Goal: Task Accomplishment & Management: Complete application form

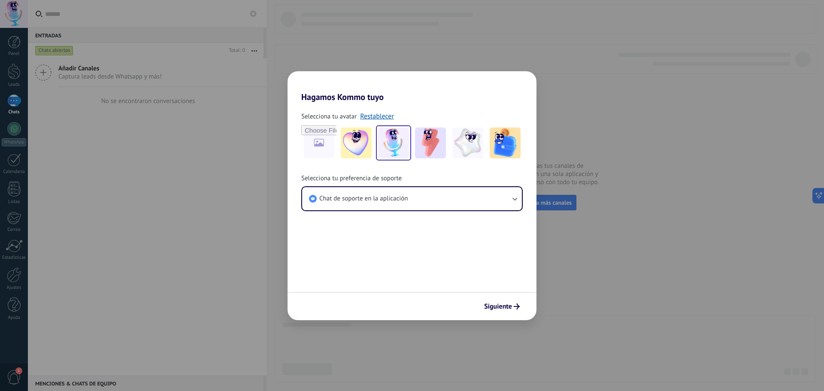
click at [389, 261] on form "Selecciona tu avatar Restablecer Selecciona tu preferencia de soporte Chat de s…" at bounding box center [411, 211] width 249 height 218
click at [512, 199] on icon "button" at bounding box center [514, 198] width 9 height 9
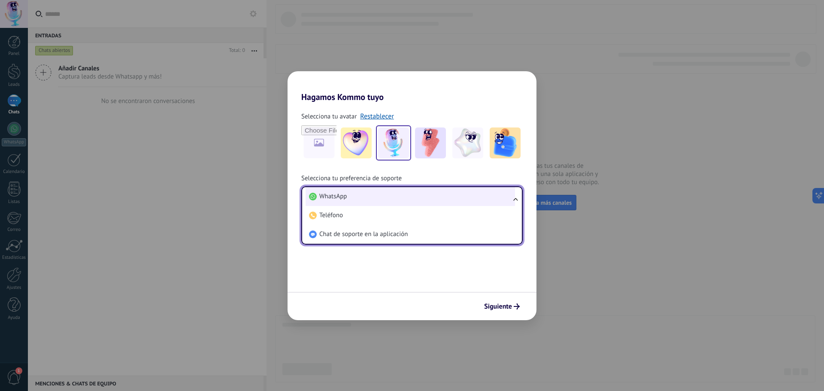
click at [490, 199] on li "WhatsApp" at bounding box center [409, 196] width 209 height 19
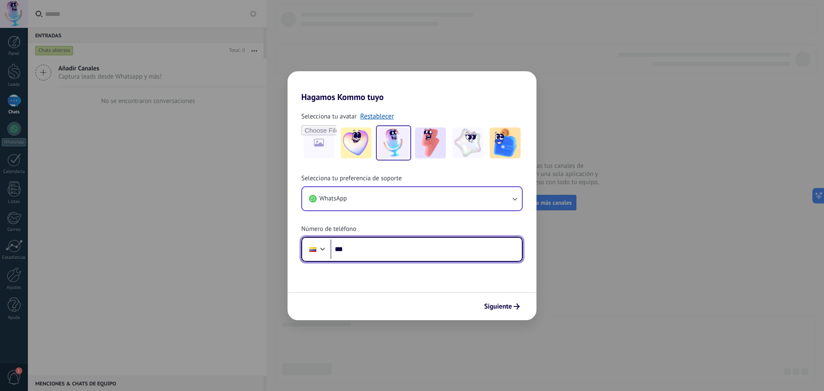
click at [373, 248] on input "***" at bounding box center [425, 249] width 191 height 20
paste input "**********"
type input "**********"
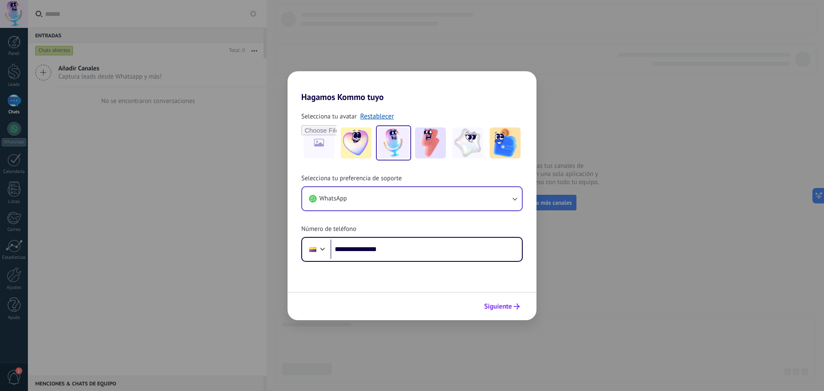
click at [495, 306] on span "Siguiente" at bounding box center [498, 306] width 28 height 6
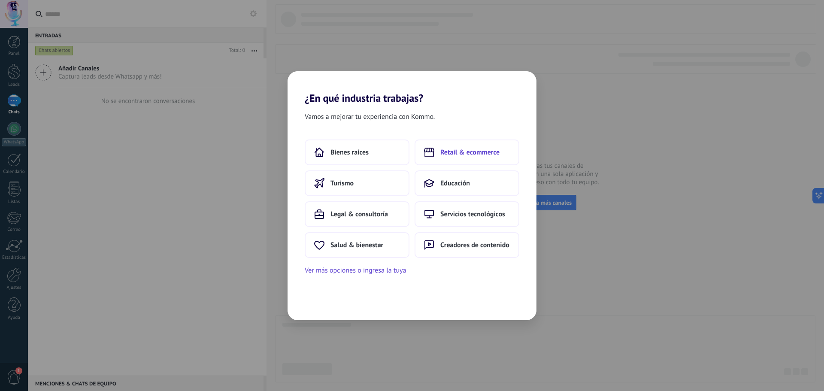
click at [459, 154] on span "Retail & ecommerce" at bounding box center [469, 152] width 59 height 9
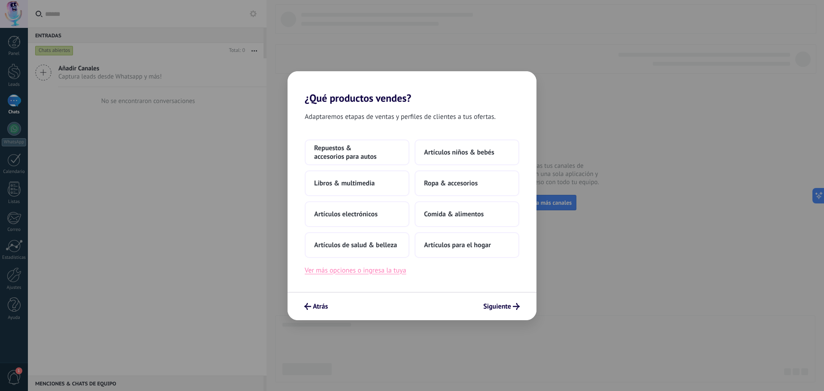
click at [378, 272] on button "Ver más opciones o ingresa la tuya" at bounding box center [355, 270] width 101 height 11
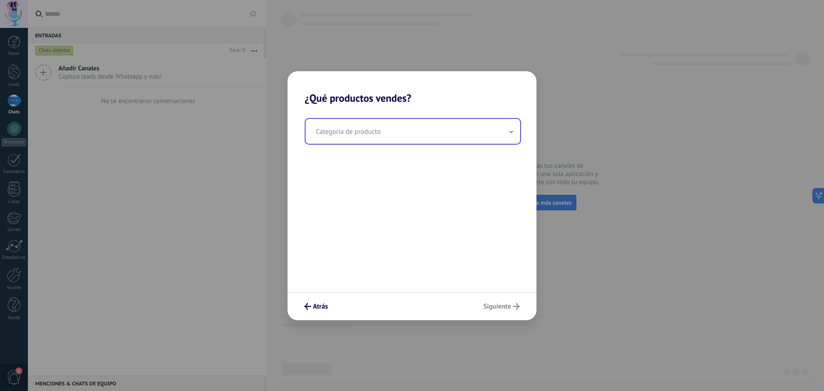
click at [367, 140] on input "text" at bounding box center [412, 131] width 215 height 25
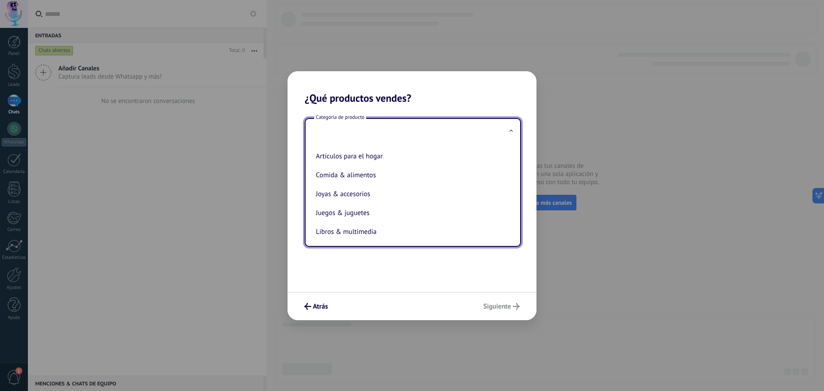
scroll to position [61, 0]
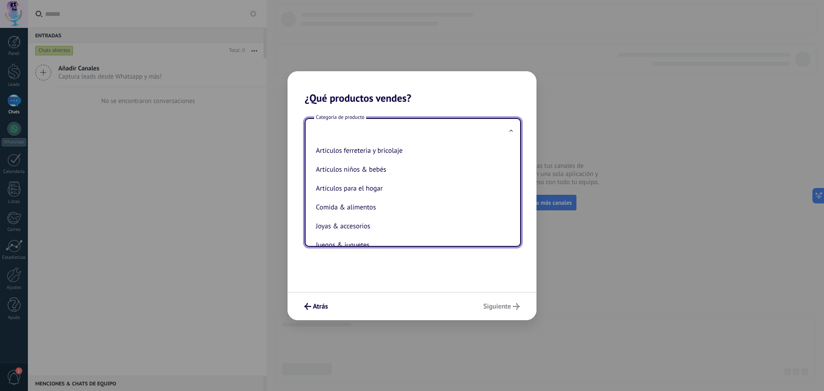
click at [387, 272] on div "Categoría de producto Artículos de salud & belleza Artículos deportivos Artícul…" at bounding box center [411, 197] width 249 height 187
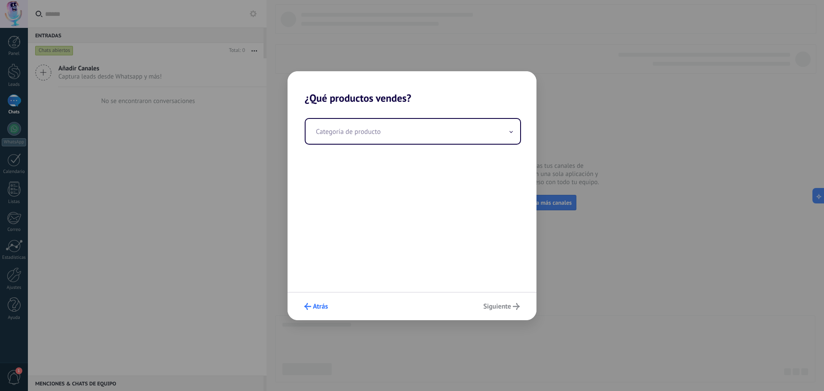
click at [318, 308] on span "Atrás" at bounding box center [320, 306] width 15 height 6
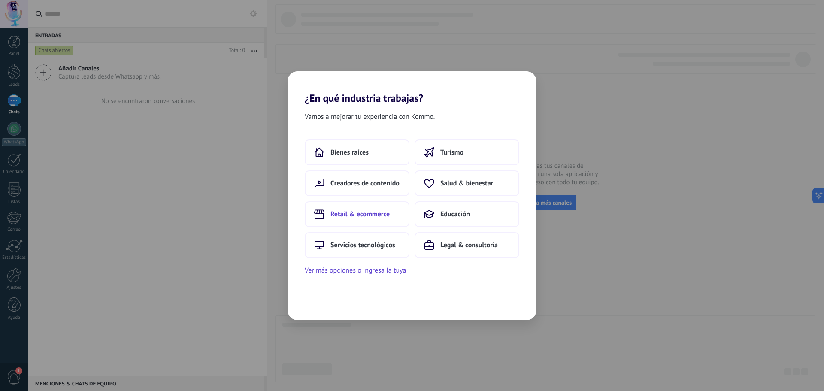
click at [364, 213] on span "Retail & ecommerce" at bounding box center [359, 214] width 59 height 9
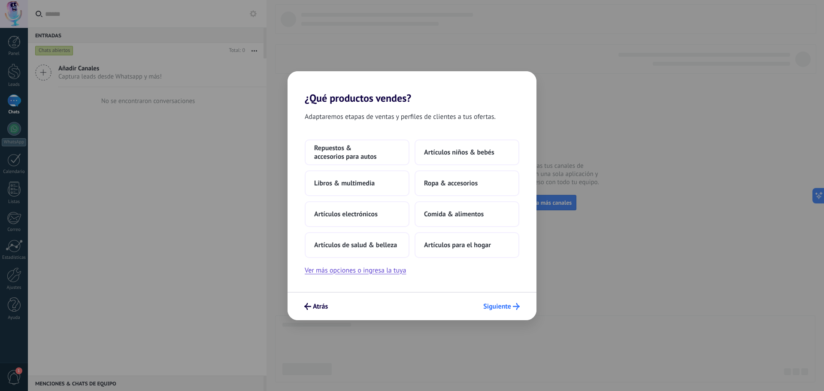
click at [507, 304] on span "Siguiente" at bounding box center [497, 306] width 28 height 6
click at [325, 309] on span "Atrás" at bounding box center [320, 306] width 15 height 6
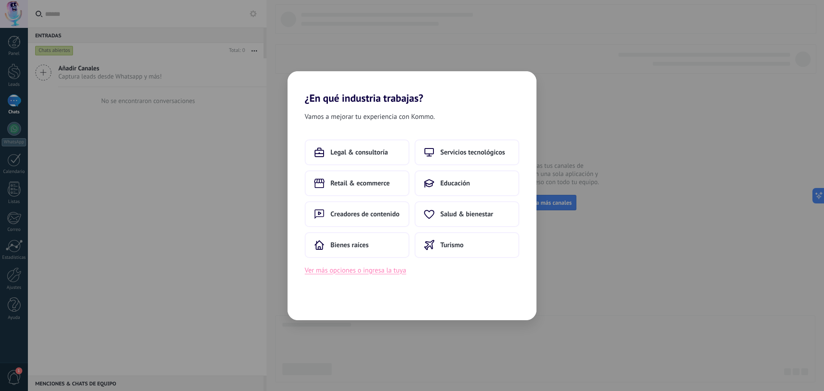
click at [365, 272] on button "Ver más opciones o ingresa la tuya" at bounding box center [355, 270] width 101 height 11
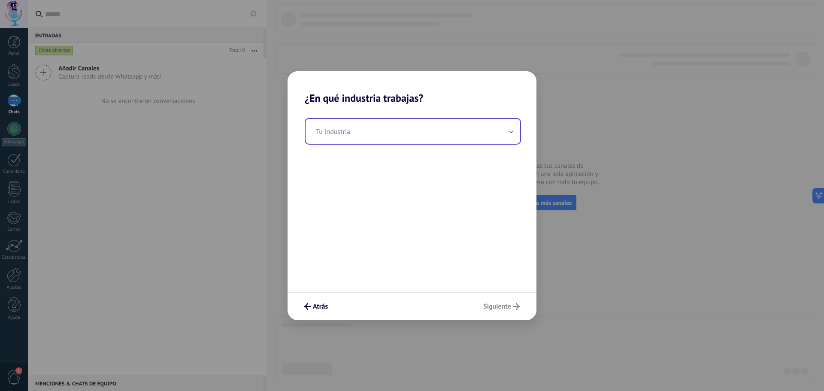
click at [473, 134] on input "text" at bounding box center [412, 131] width 215 height 25
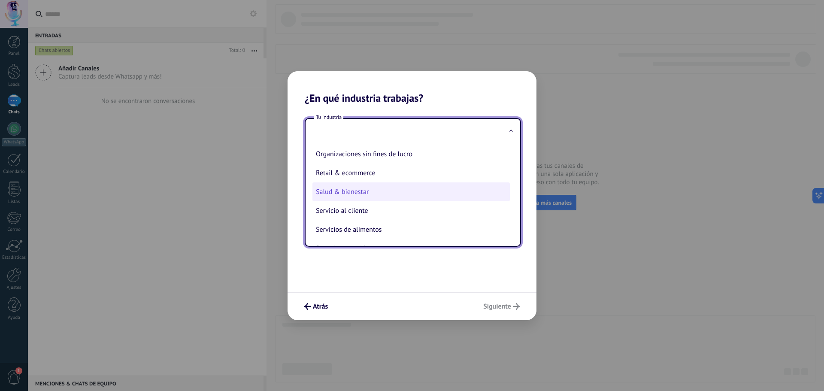
scroll to position [153, 0]
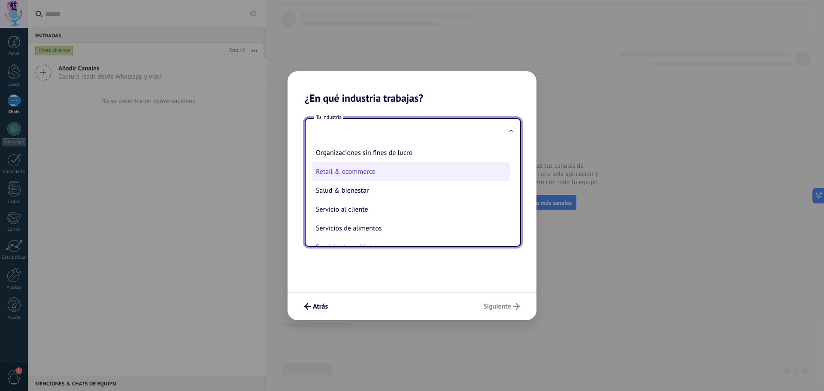
click at [435, 172] on li "Retail & ecommerce" at bounding box center [410, 171] width 197 height 19
type input "**********"
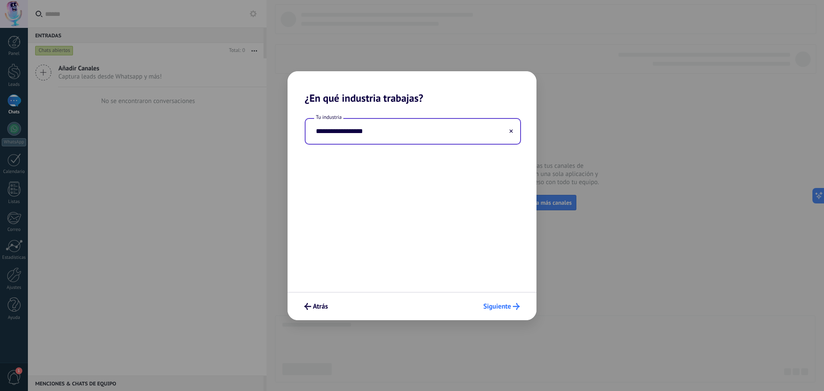
click at [495, 308] on span "Siguiente" at bounding box center [497, 306] width 28 height 6
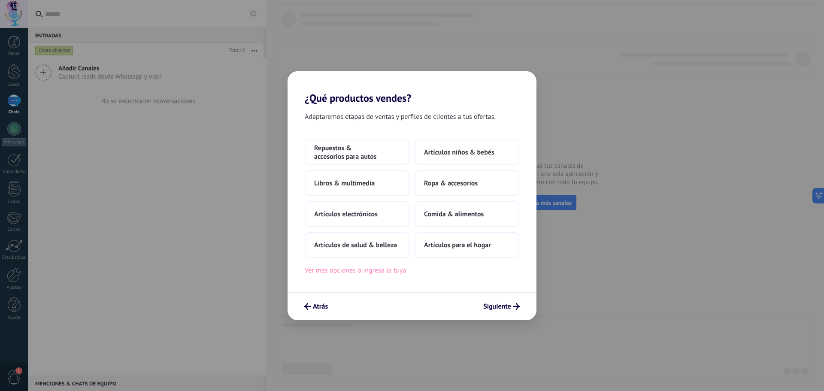
click at [358, 270] on button "Ver más opciones o ingresa la tuya" at bounding box center [355, 270] width 101 height 11
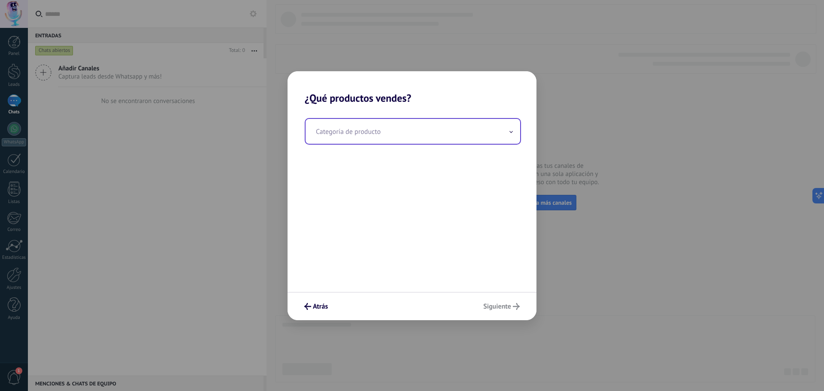
click at [478, 133] on input "text" at bounding box center [412, 131] width 215 height 25
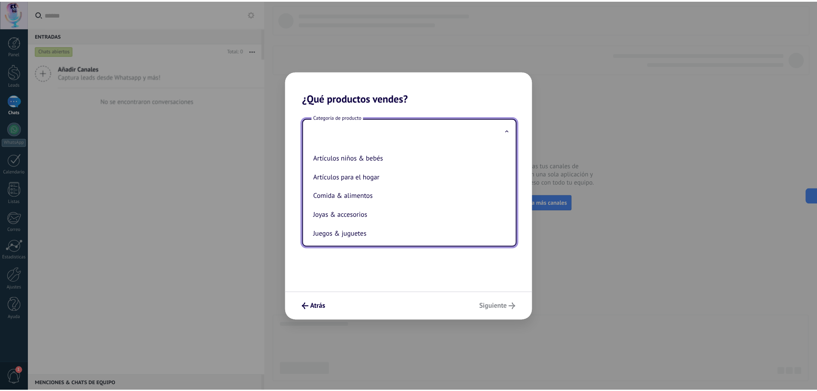
scroll to position [0, 0]
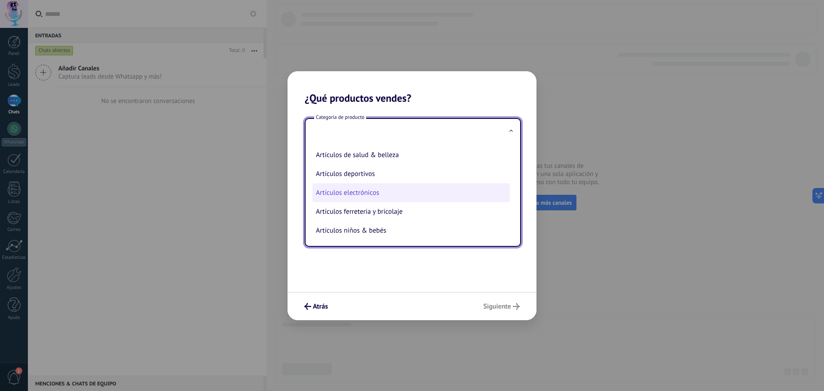
click at [415, 194] on li "Artículos electrónicos" at bounding box center [410, 192] width 197 height 19
type input "**********"
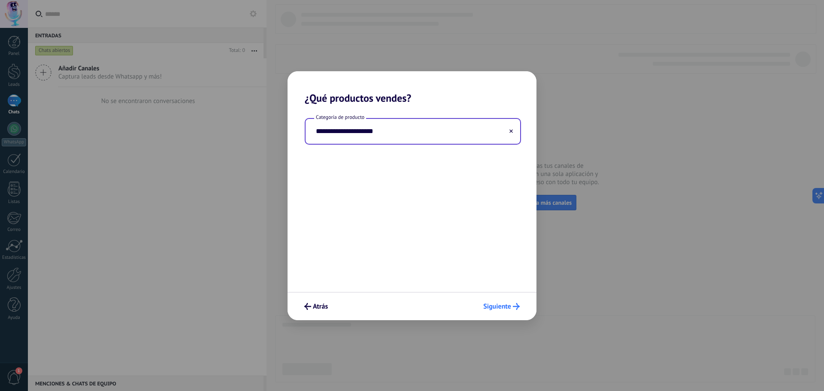
click at [502, 308] on span "Siguiente" at bounding box center [497, 306] width 28 height 6
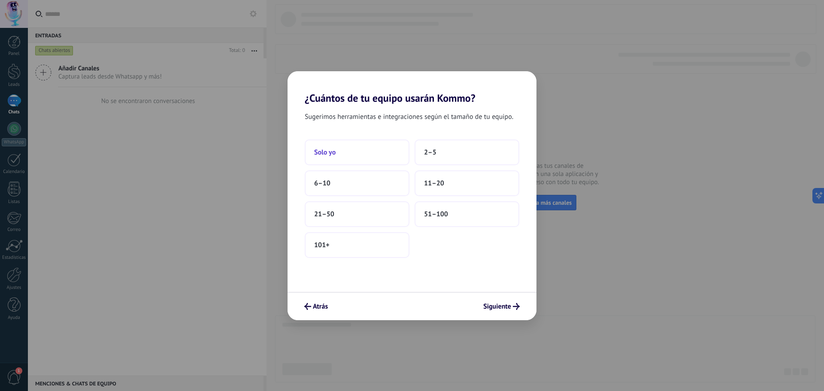
click at [343, 152] on button "Solo yo" at bounding box center [357, 152] width 105 height 26
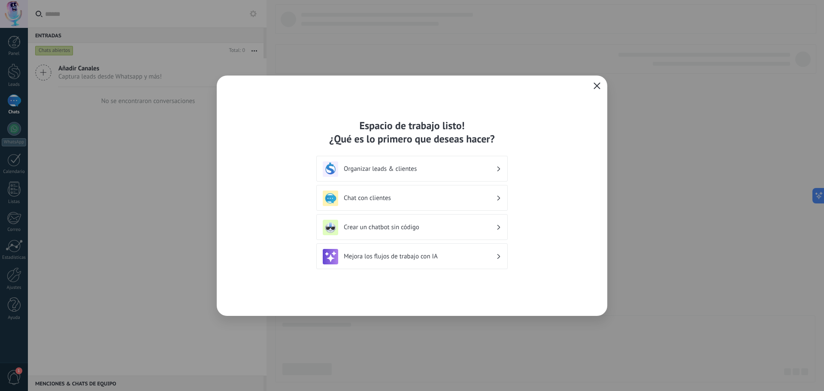
click at [383, 173] on div "Organizar leads & clientes" at bounding box center [412, 168] width 178 height 15
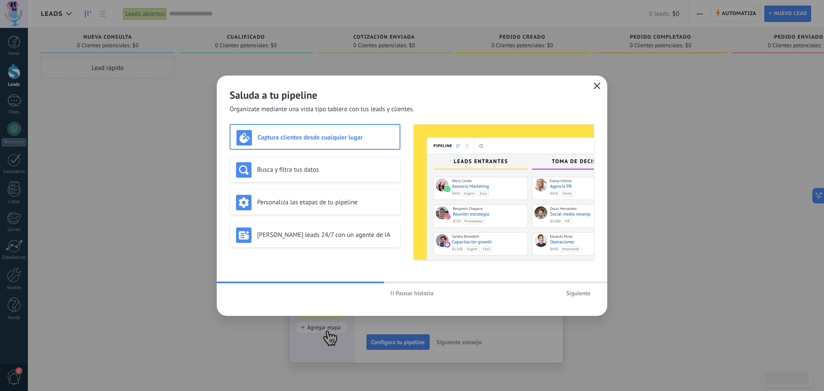
click at [393, 294] on use "button" at bounding box center [391, 293] width 3 height 4
click at [585, 294] on span "Siguiente" at bounding box center [578, 293] width 24 height 6
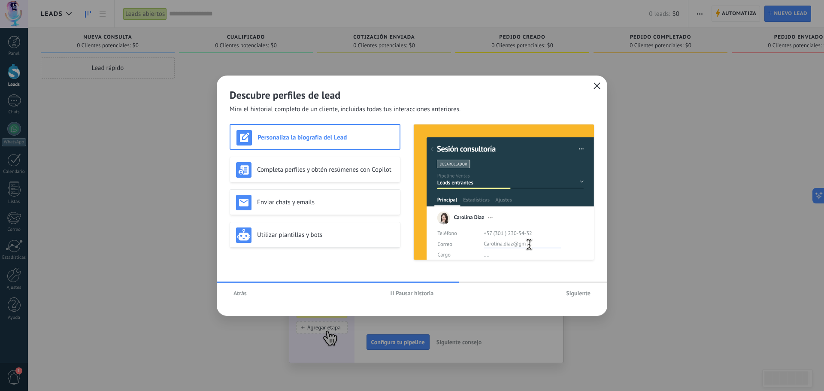
click at [576, 294] on span "Siguiente" at bounding box center [578, 293] width 24 height 6
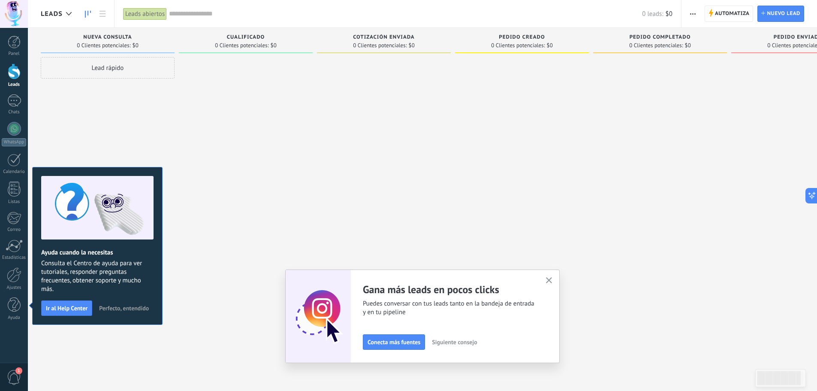
click at [552, 281] on use "button" at bounding box center [549, 280] width 6 height 6
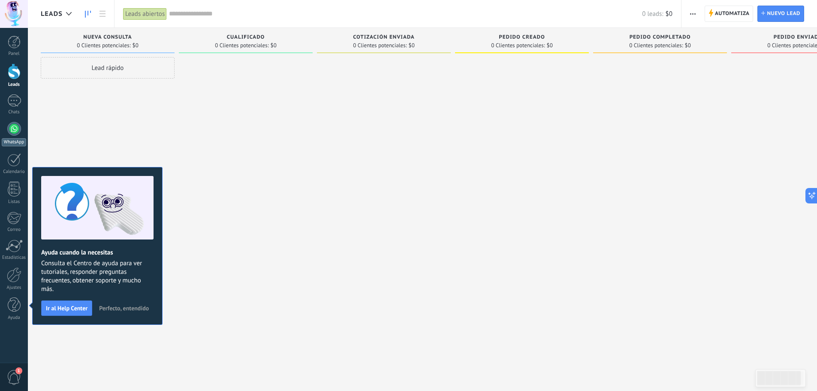
click at [17, 131] on div at bounding box center [14, 129] width 14 height 14
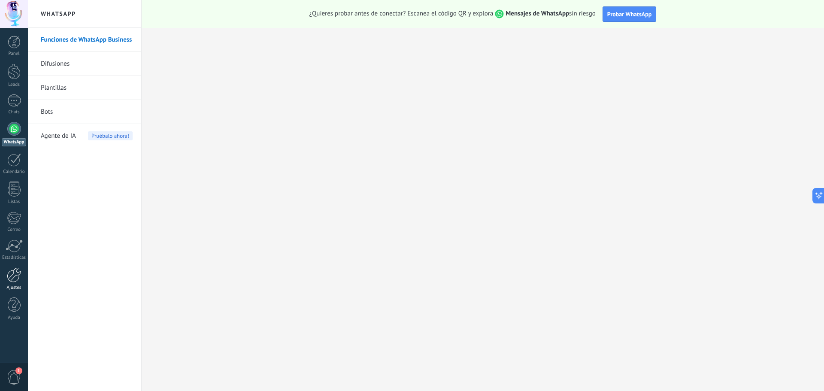
click at [10, 275] on div at bounding box center [14, 274] width 15 height 15
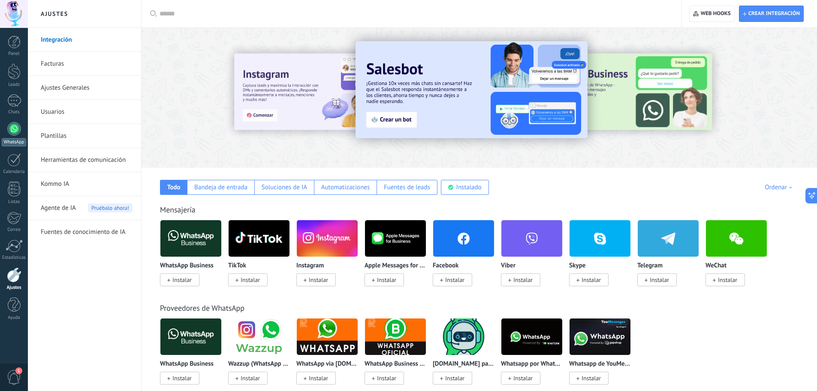
click at [14, 131] on div at bounding box center [14, 129] width 14 height 14
